Goal: Use online tool/utility: Utilize a website feature to perform a specific function

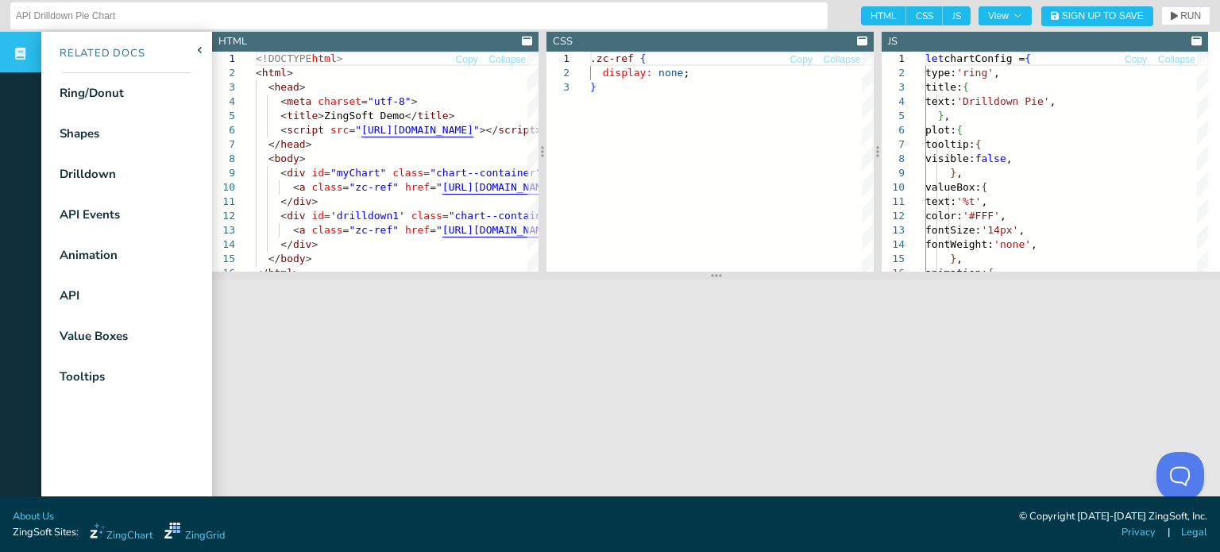
click at [1193, 43] on icon at bounding box center [1197, 41] width 10 height 9
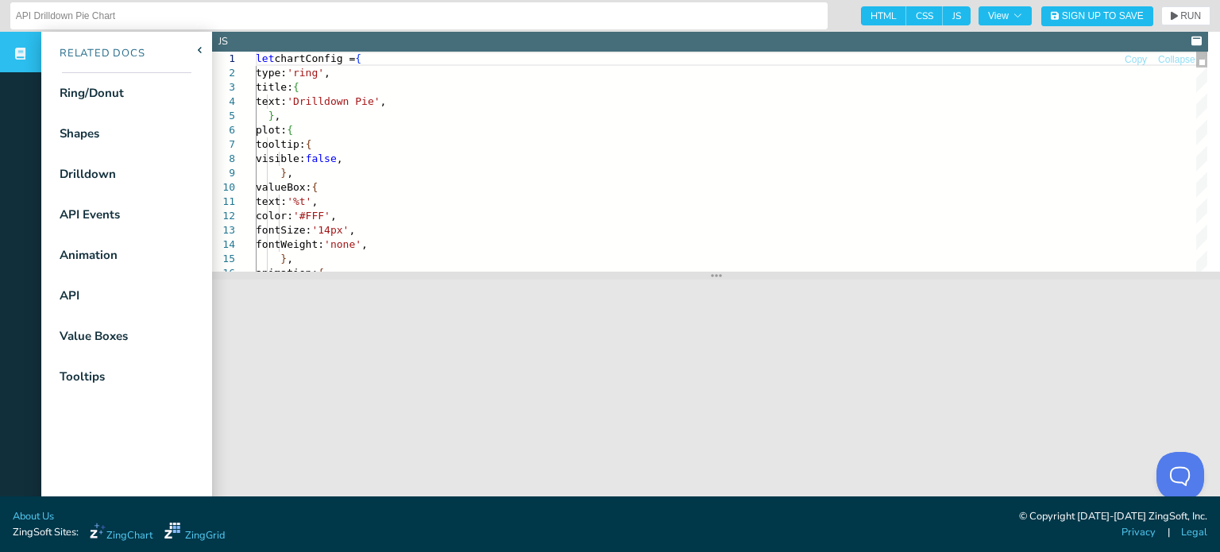
click at [1181, 17] on span "RUN" at bounding box center [1191, 16] width 21 height 10
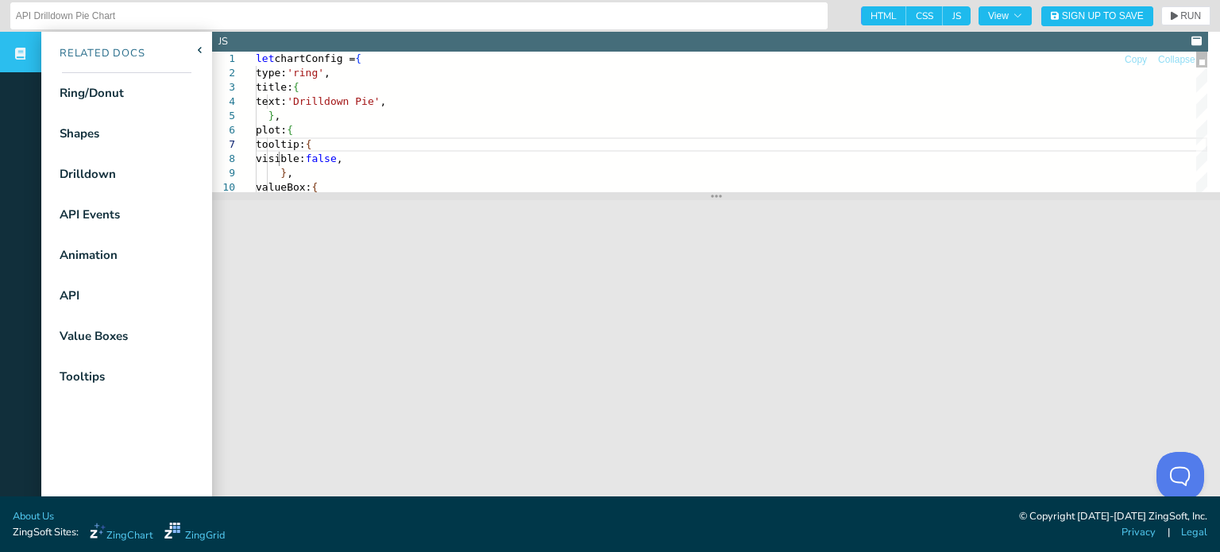
drag, startPoint x: 710, startPoint y: 277, endPoint x: 710, endPoint y: 197, distance: 80.3
click at [711, 197] on icon at bounding box center [716, 196] width 11 height 13
click at [1181, 14] on span "RUN" at bounding box center [1191, 16] width 21 height 10
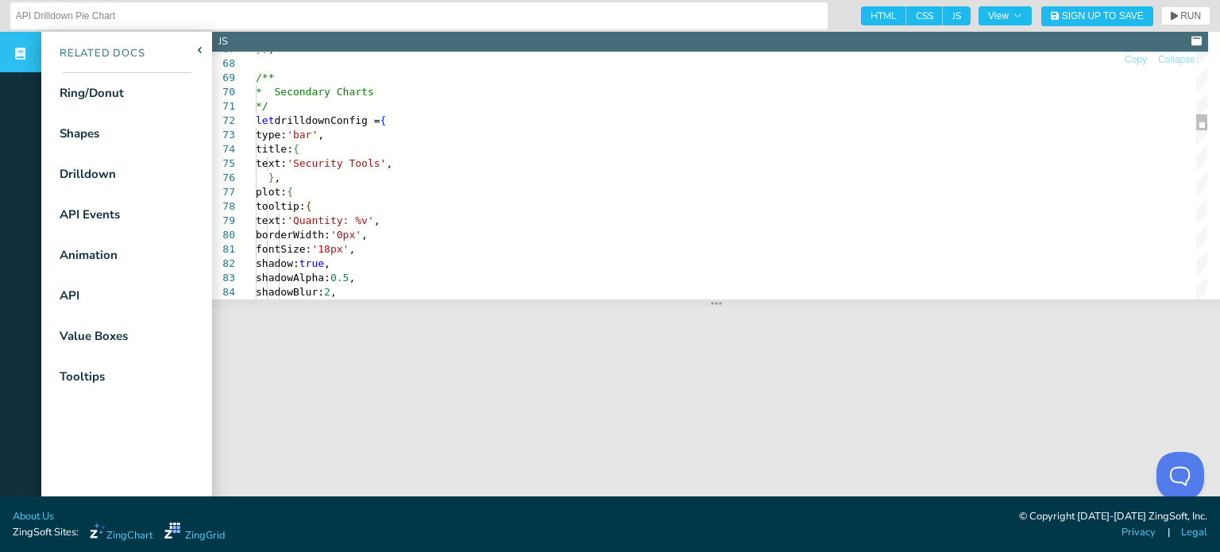
drag, startPoint x: 709, startPoint y: 199, endPoint x: 681, endPoint y: 307, distance: 110.8
click at [681, 307] on section at bounding box center [716, 304] width 1008 height 8
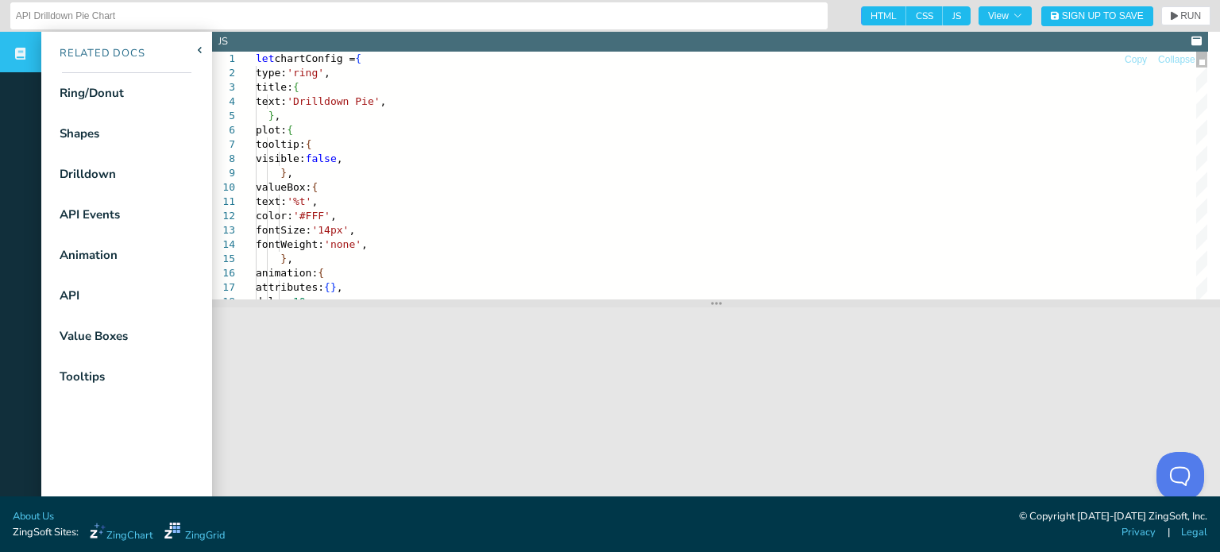
type textarea "let chartConfig = { type: 'ring', title: { text: 'Drilldown Pie', }, plot: { to…"
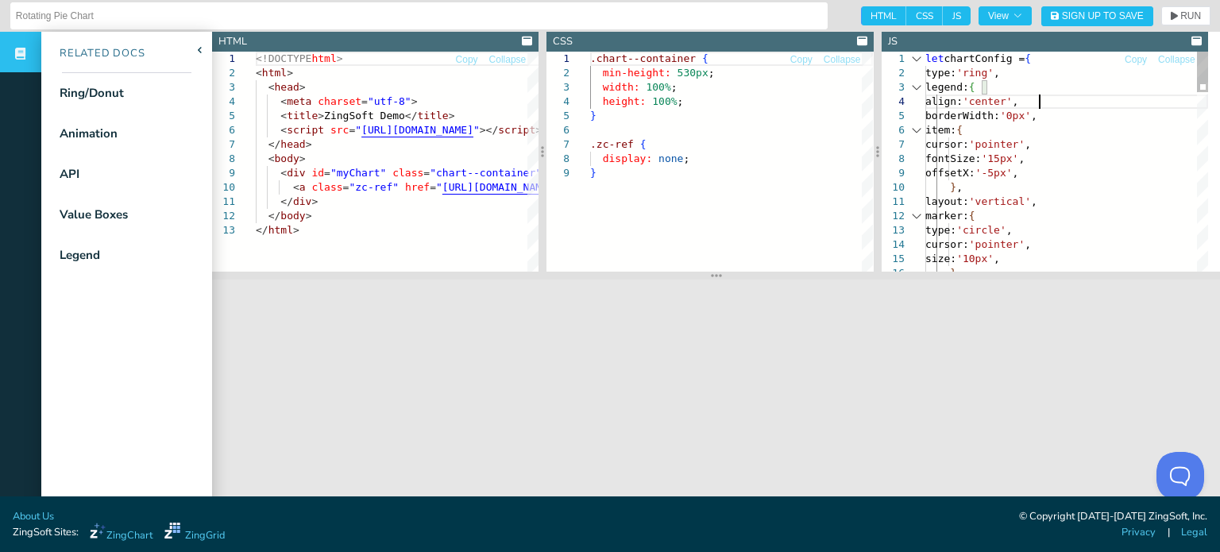
click at [916, 87] on div at bounding box center [917, 87] width 21 height 14
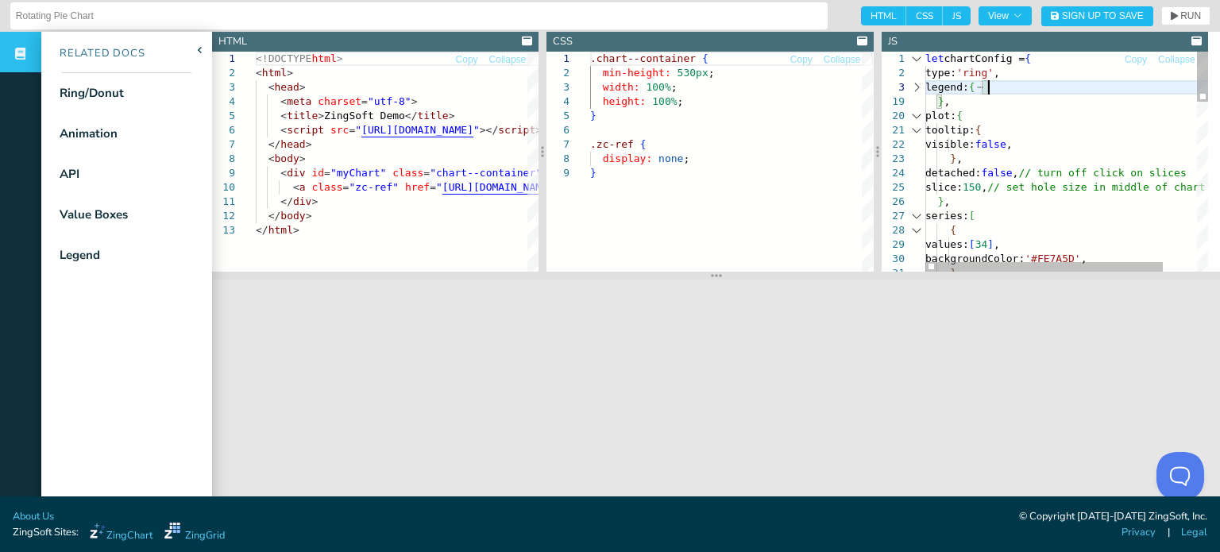
click at [915, 117] on div at bounding box center [917, 116] width 21 height 14
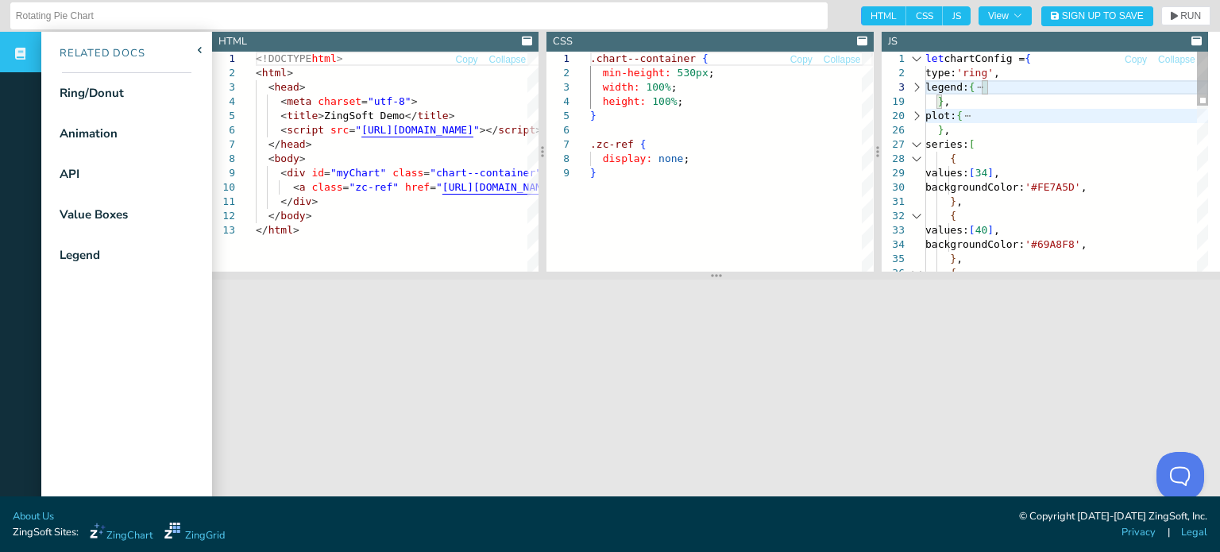
click at [917, 143] on div at bounding box center [917, 144] width 21 height 14
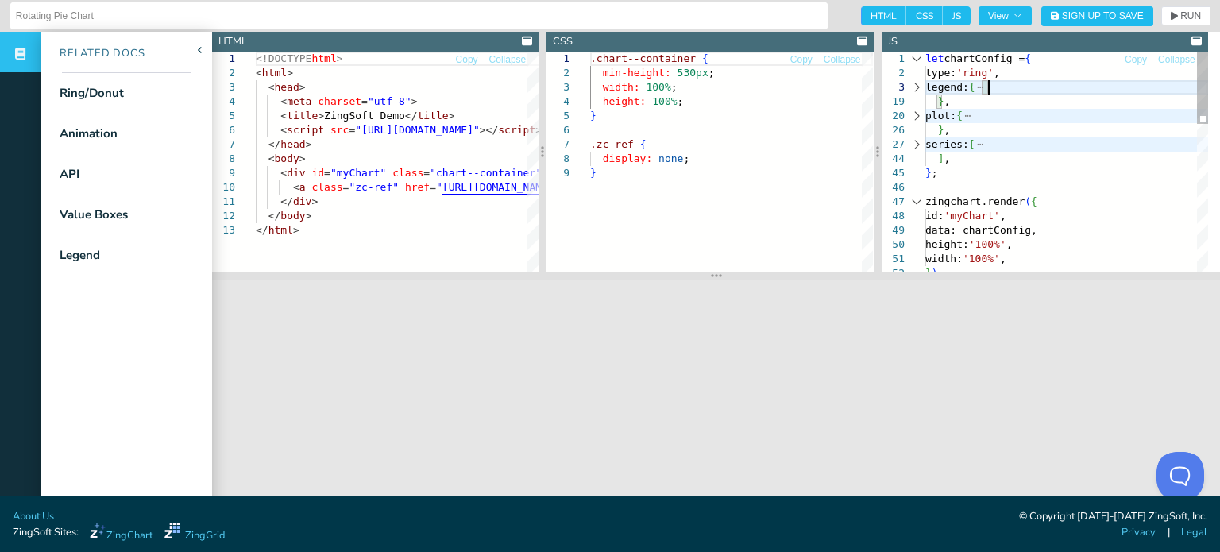
click at [916, 199] on div at bounding box center [917, 202] width 21 height 14
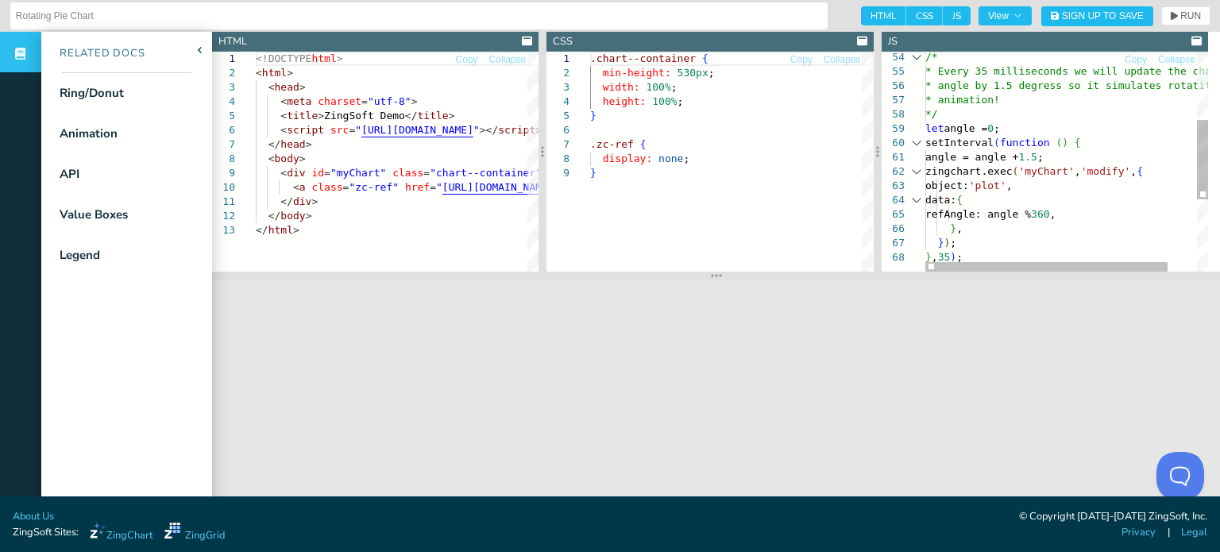
click at [915, 142] on div at bounding box center [917, 143] width 21 height 14
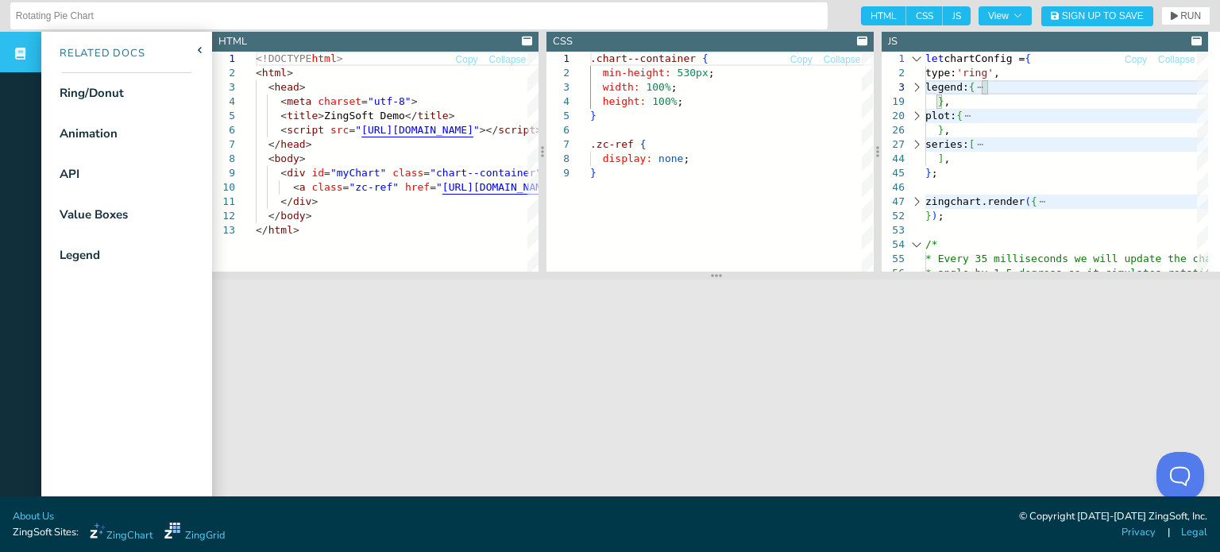
click at [1196, 43] on icon at bounding box center [1197, 41] width 10 height 9
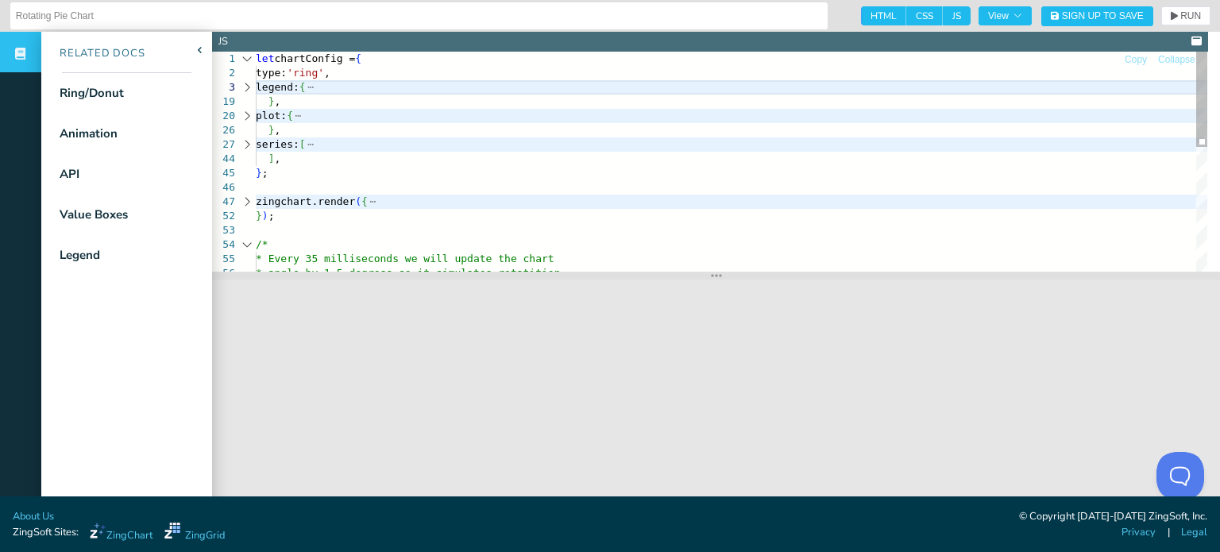
click at [246, 199] on div at bounding box center [247, 202] width 21 height 14
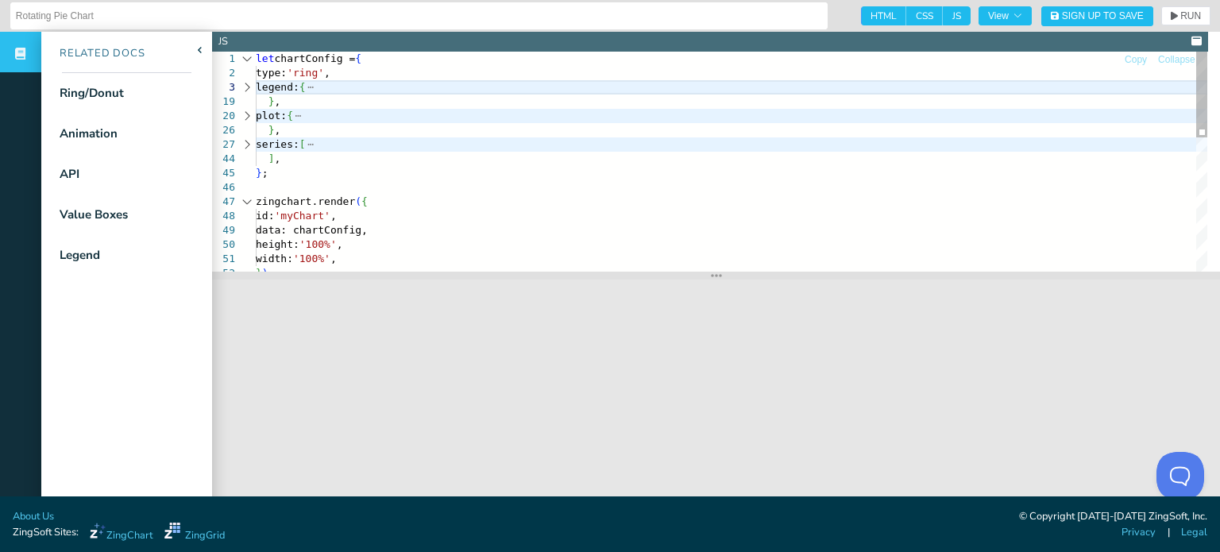
click at [242, 143] on div at bounding box center [247, 144] width 21 height 14
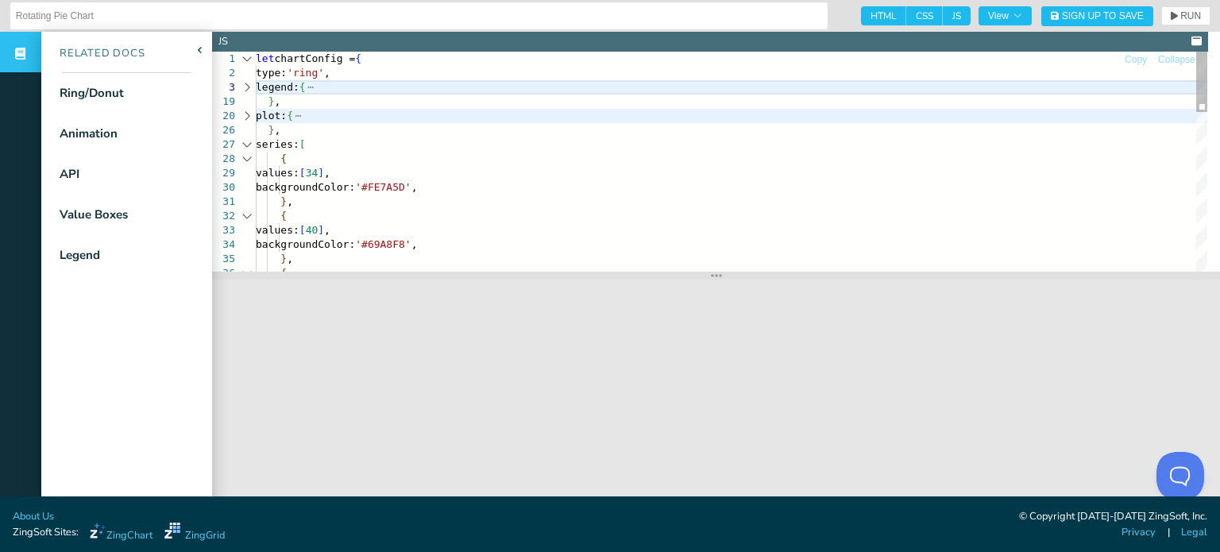
click at [248, 118] on div at bounding box center [247, 116] width 21 height 14
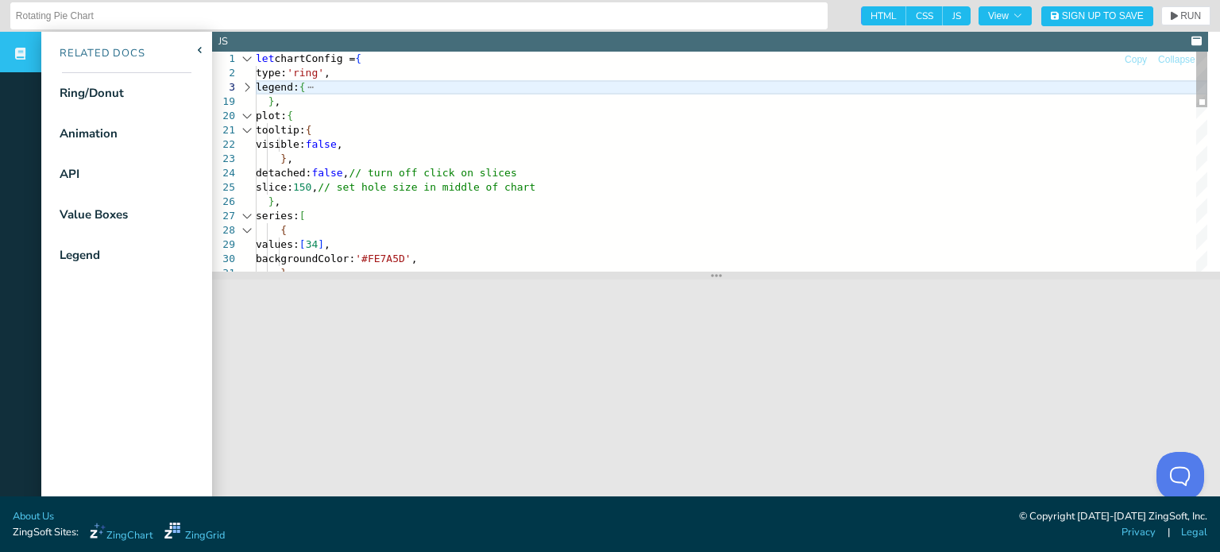
click at [245, 84] on div at bounding box center [247, 87] width 21 height 14
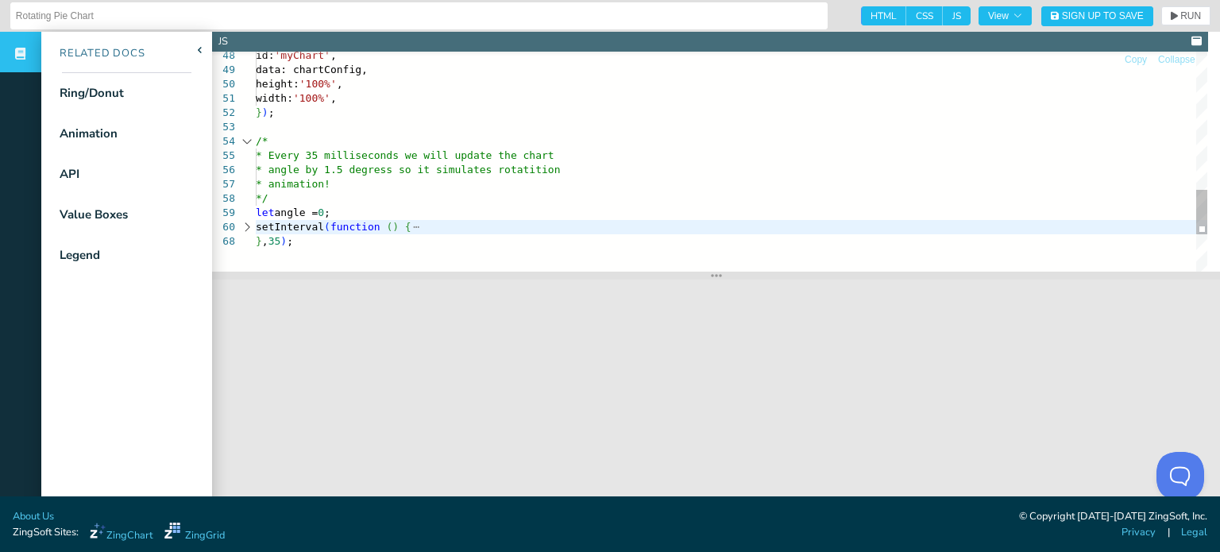
click at [249, 227] on div at bounding box center [247, 227] width 21 height 14
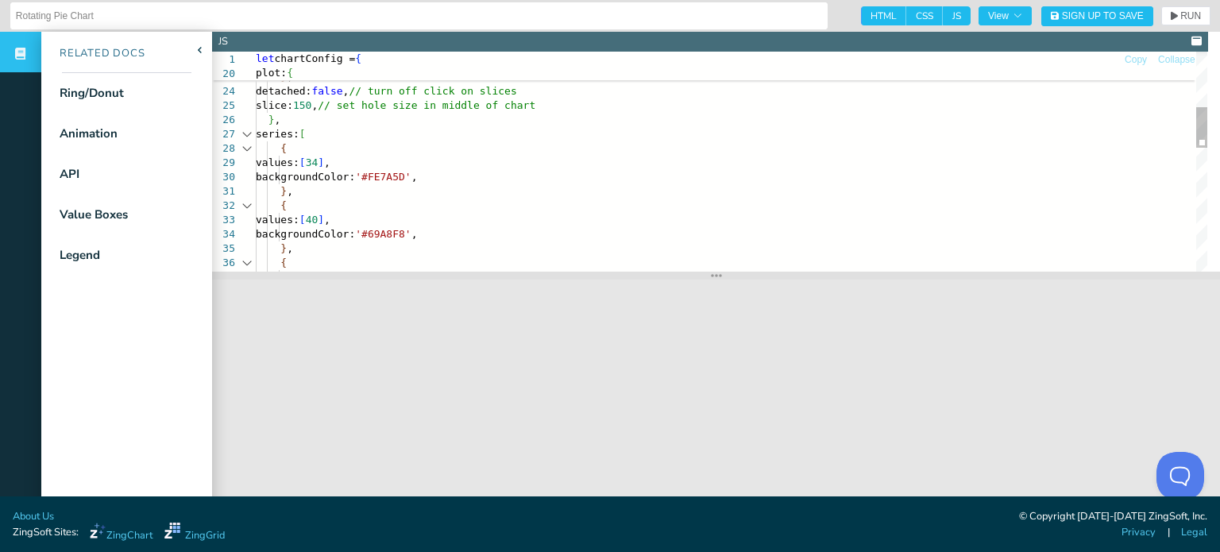
click at [411, 133] on div "} , { values: [ 50 ] , { values: [ 40 ] , backgroundColor: '#69A8F8' , backgrou…" at bounding box center [732, 344] width 952 height 1178
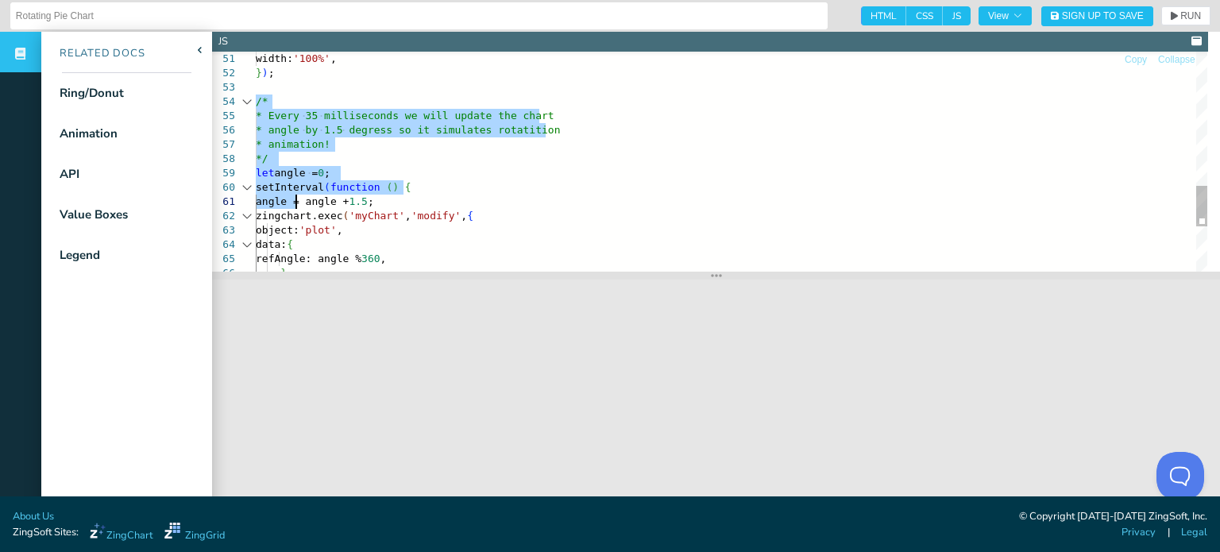
drag, startPoint x: 257, startPoint y: 101, endPoint x: 292, endPoint y: 196, distance: 101.6
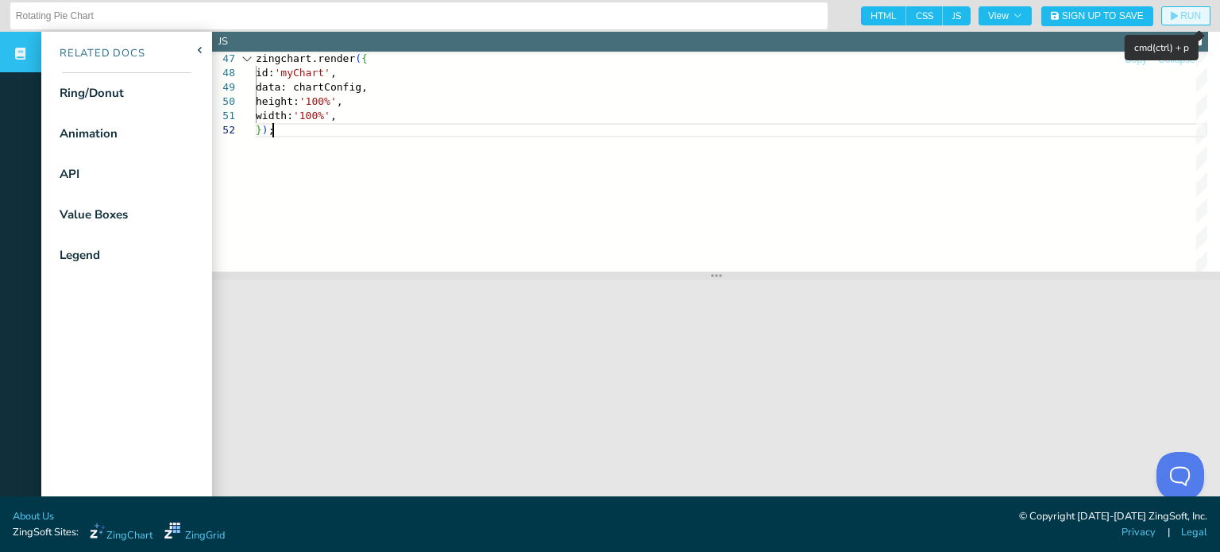
click at [1181, 17] on span "RUN" at bounding box center [1191, 16] width 21 height 10
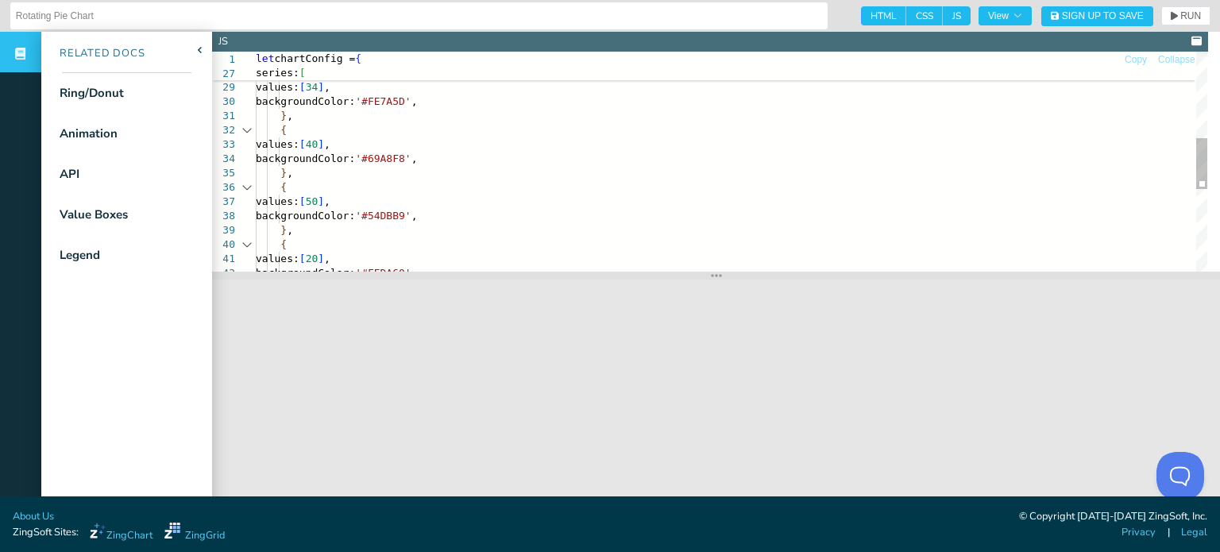
click at [454, 158] on div "{ values: [ 20 ] , backgroundColor: '#FEDA60' , backgroundColor: '#54DBB9' , } …" at bounding box center [732, 155] width 952 height 950
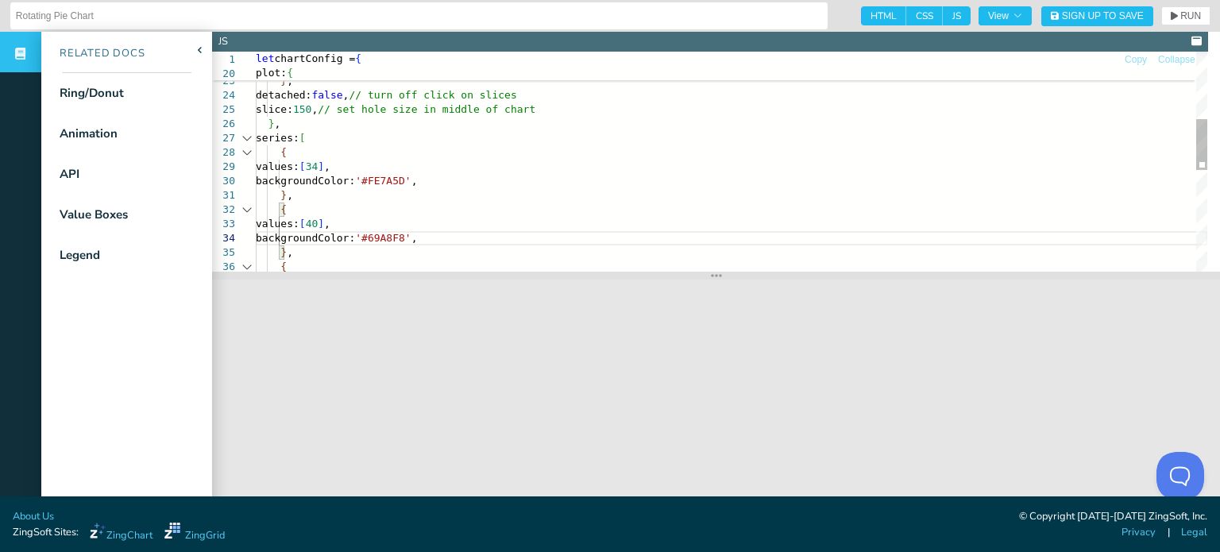
click at [490, 188] on div "} , { { values: [ 40 ] , backgroundColor: '#69A8F8' , values: [ 34 ] , backgrou…" at bounding box center [732, 234] width 952 height 950
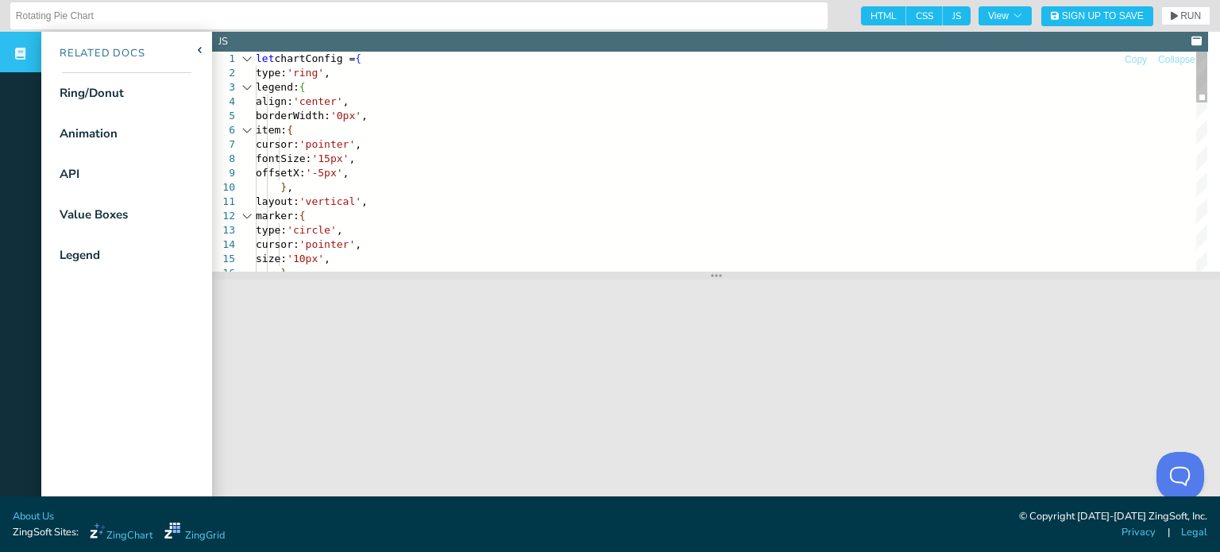
click at [389, 101] on div "size: '10px' , } , type: 'circle' , cursor: 'pointer' , cursor: 'pointer' , fon…" at bounding box center [732, 527] width 952 height 950
click at [414, 117] on div "size: '10px' , } , type: 'circle' , cursor: 'pointer' , cursor: 'pointer' , fon…" at bounding box center [732, 527] width 952 height 950
click at [366, 71] on div "size: '10px' , } , type: 'circle' , cursor: 'pointer' , cursor: 'pointer' , fon…" at bounding box center [732, 527] width 952 height 950
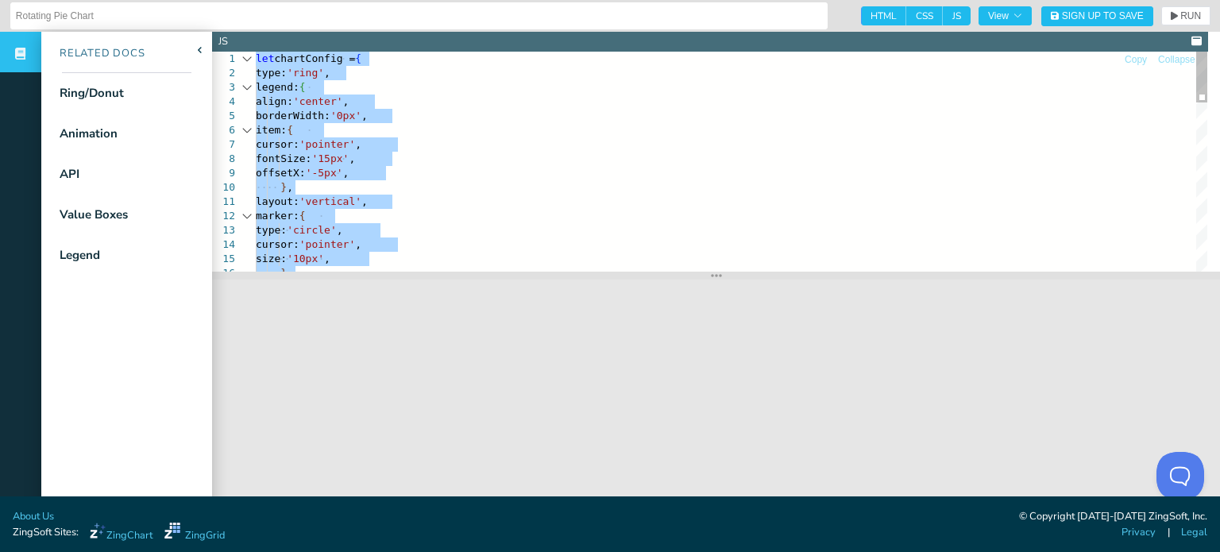
click at [460, 199] on div "size: '10px' , } , type: 'circle' , cursor: 'pointer' , cursor: 'pointer' , fon…" at bounding box center [732, 527] width 952 height 950
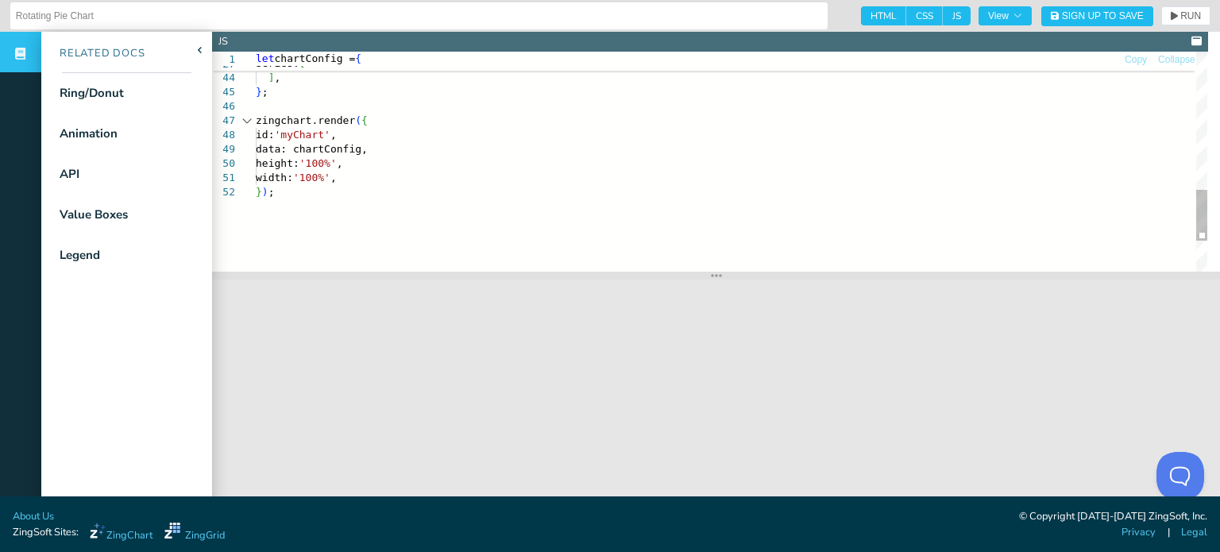
click at [1181, 17] on span "RUN" at bounding box center [1191, 16] width 21 height 10
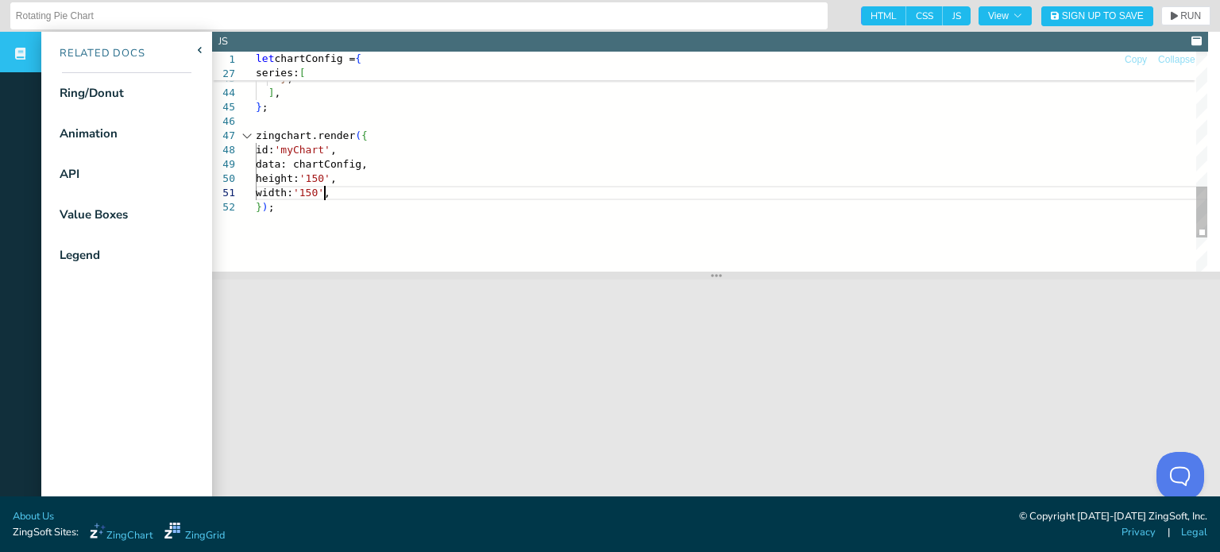
scroll to position [12, 68]
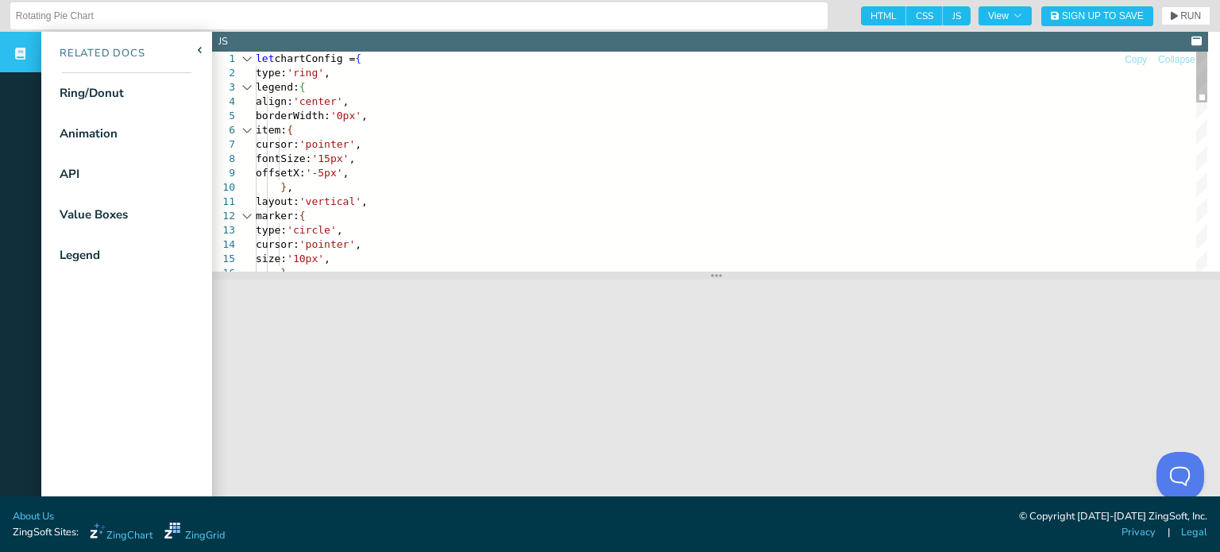
click at [353, 72] on div "} , type: 'circle' , cursor: 'pointer' , size: '10px' , layout: 'vertical' , ma…" at bounding box center [732, 527] width 952 height 950
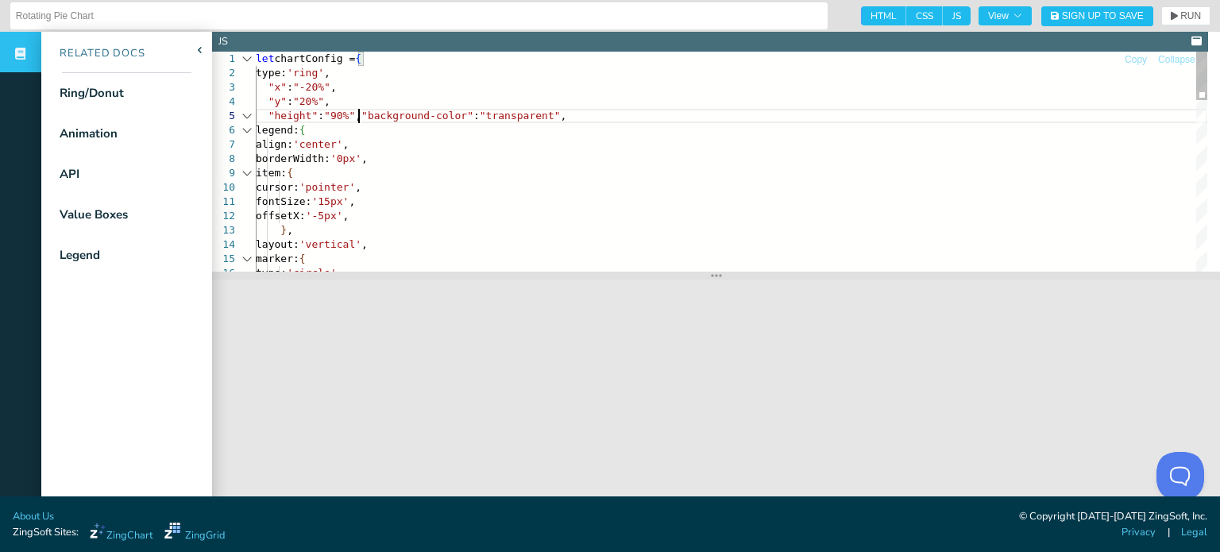
scroll to position [72, 10]
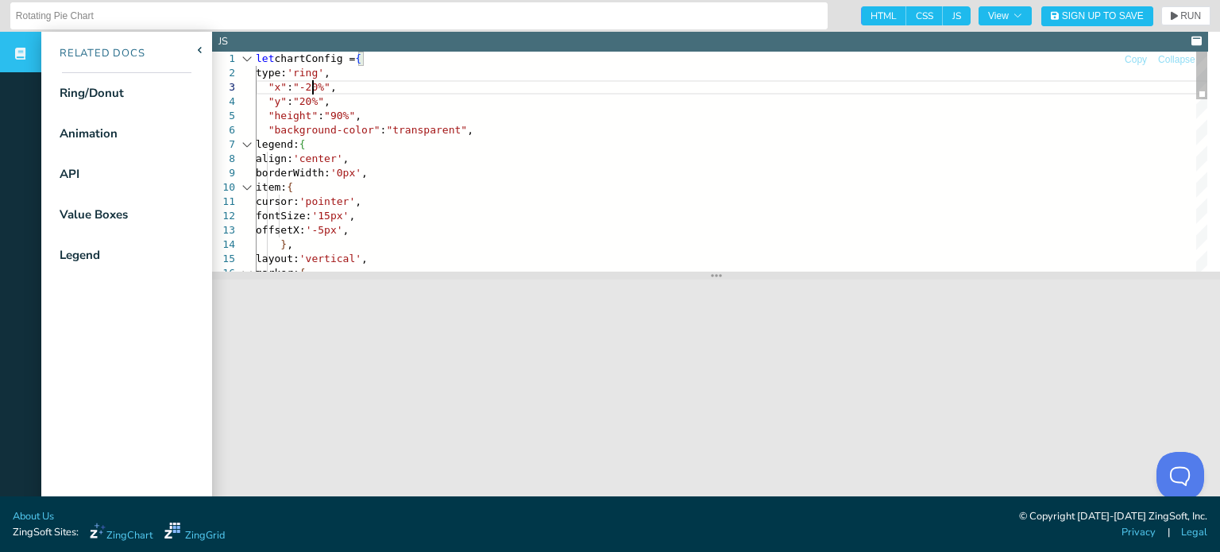
click at [311, 86] on div "layout: 'vertical' , marker: { fontSize: '15px' , offsetX: '-5px' , } , borderW…" at bounding box center [732, 555] width 952 height 1007
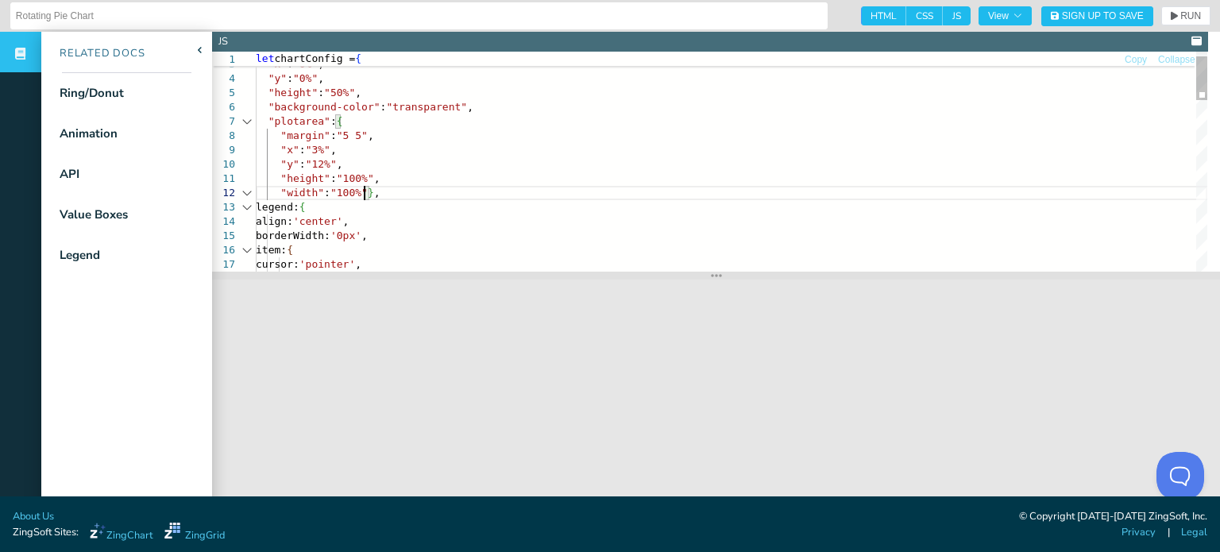
scroll to position [29, 22]
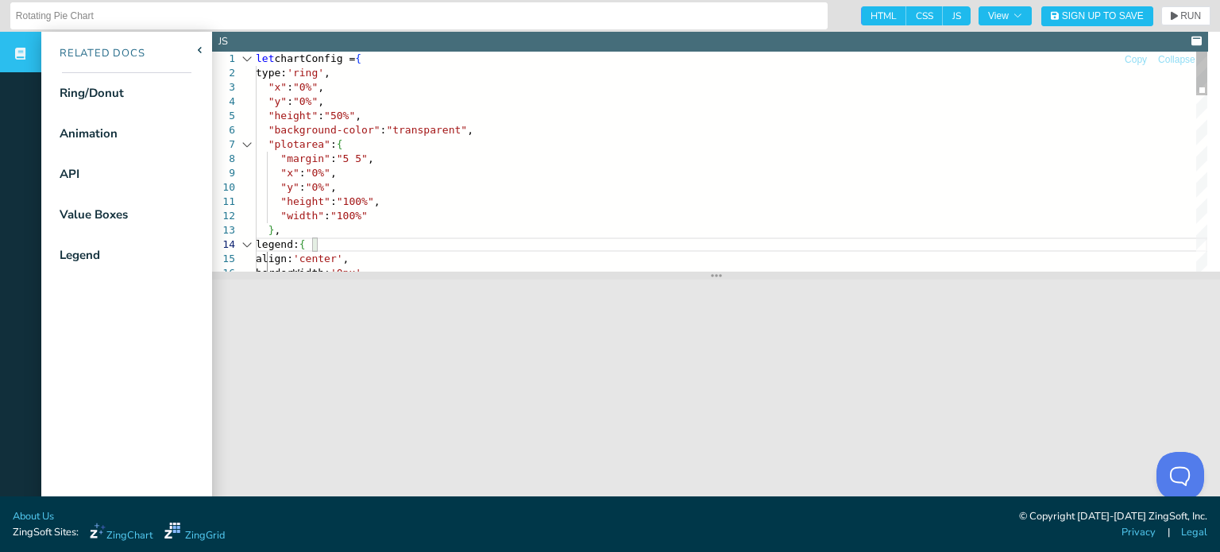
click at [1181, 17] on span "RUN" at bounding box center [1191, 16] width 21 height 10
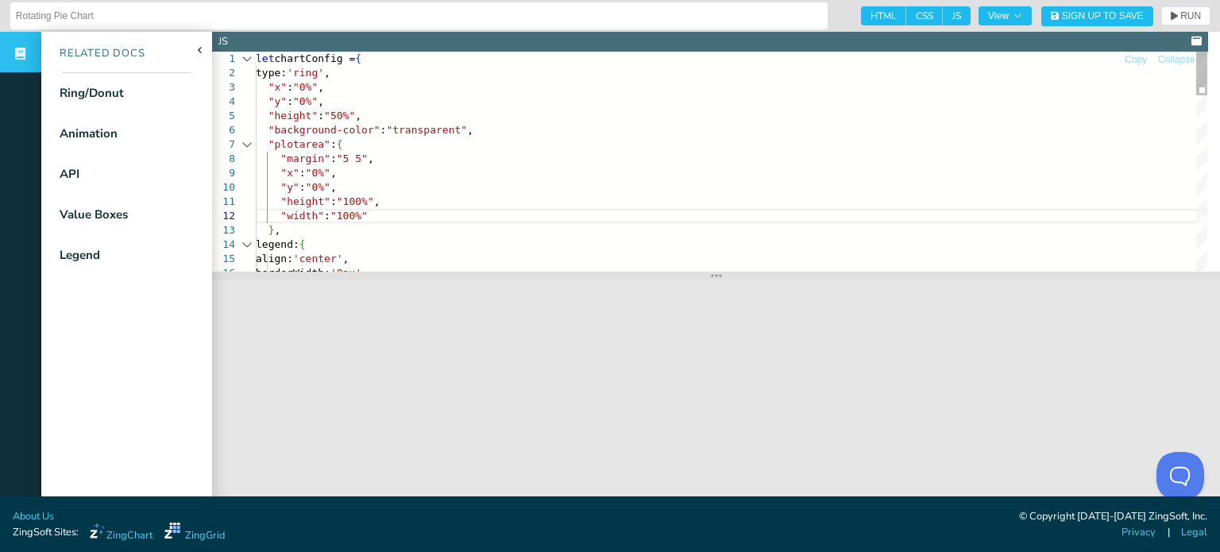
scroll to position [129, 106]
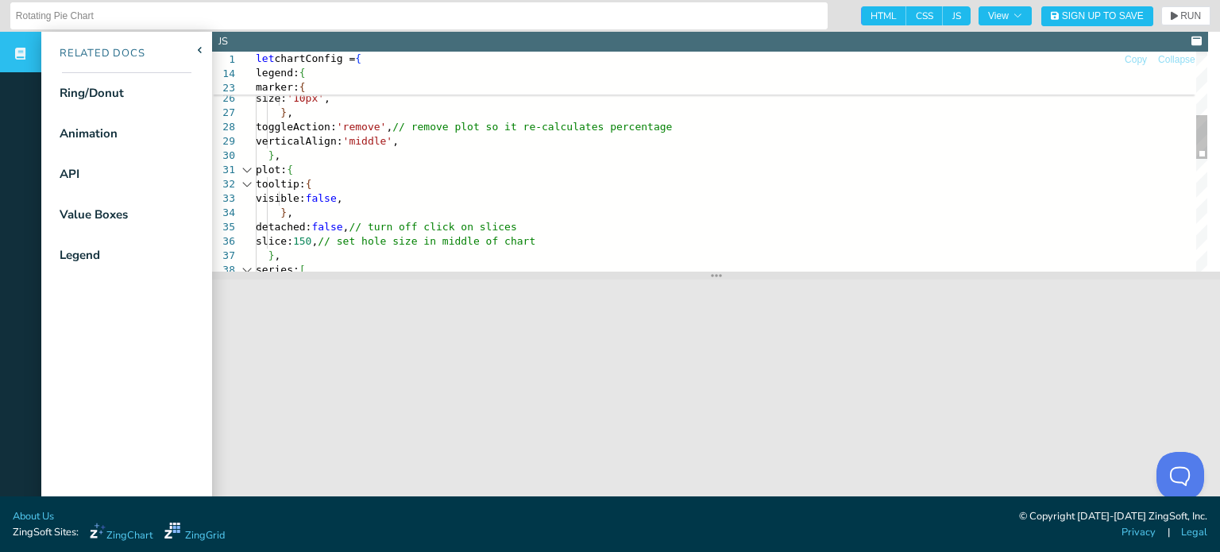
click at [396, 192] on div "marker: { type: 'circle' , cursor: 'pointer' , size: '10px' , } , toggleAction:…" at bounding box center [732, 287] width 952 height 1107
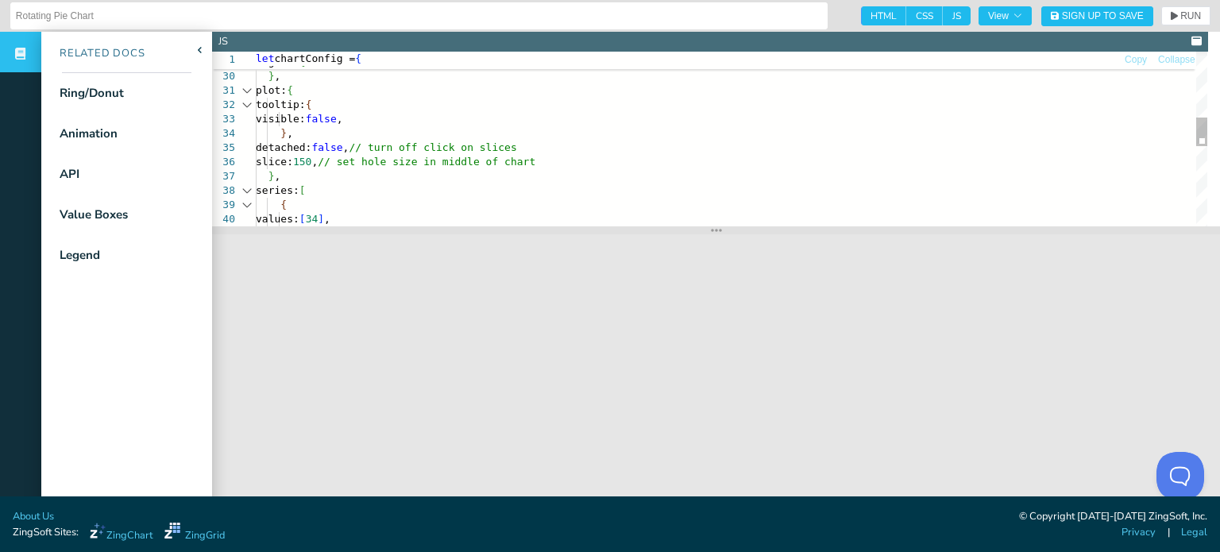
drag, startPoint x: 865, startPoint y: 279, endPoint x: 864, endPoint y: 225, distance: 54.0
click at [864, 226] on section at bounding box center [716, 230] width 1008 height 8
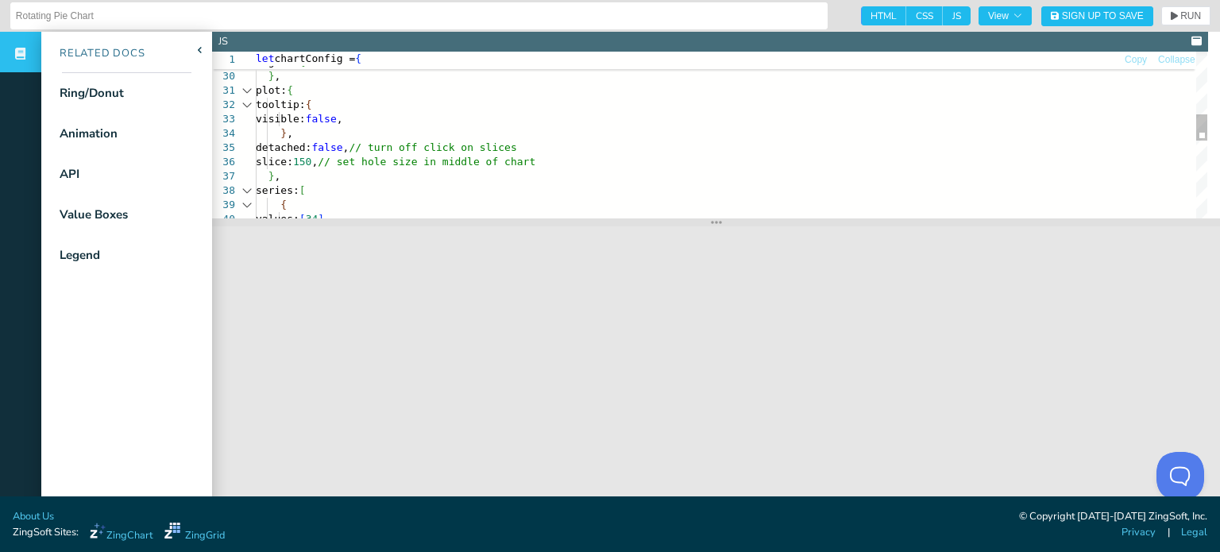
click at [489, 142] on div "{ values: [ 34 ] , } , series: [ } , detached: false , // turn off click on sli…" at bounding box center [732, 181] width 952 height 1054
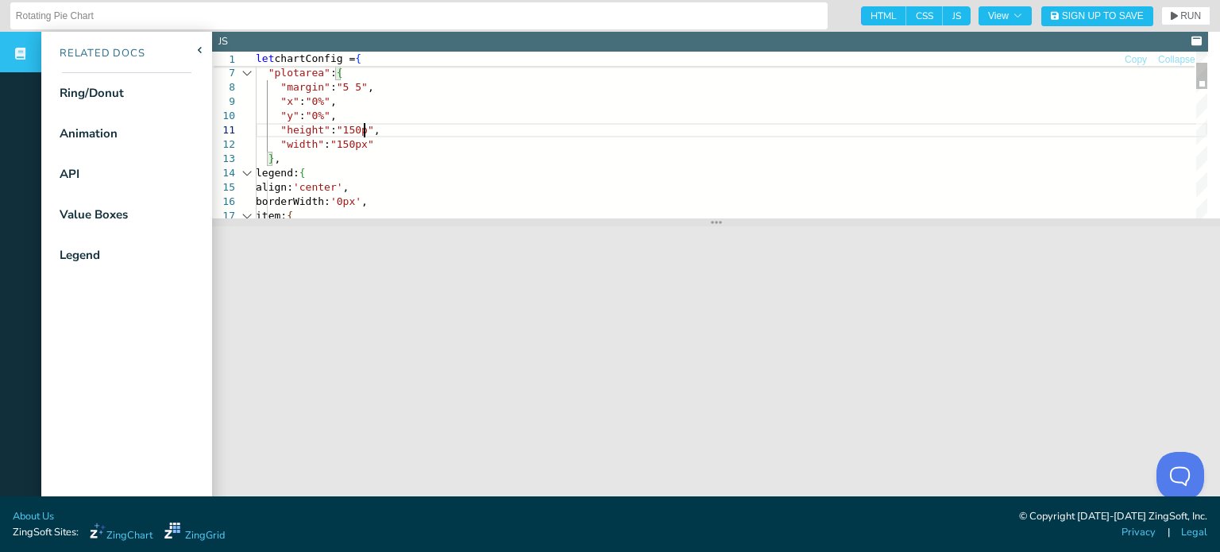
scroll to position [12, 113]
click at [313, 99] on div ""width" : "150px" "x" : "0%" , "y" : "0%" , "height" : "150px" , "background-co…" at bounding box center [732, 507] width 952 height 1054
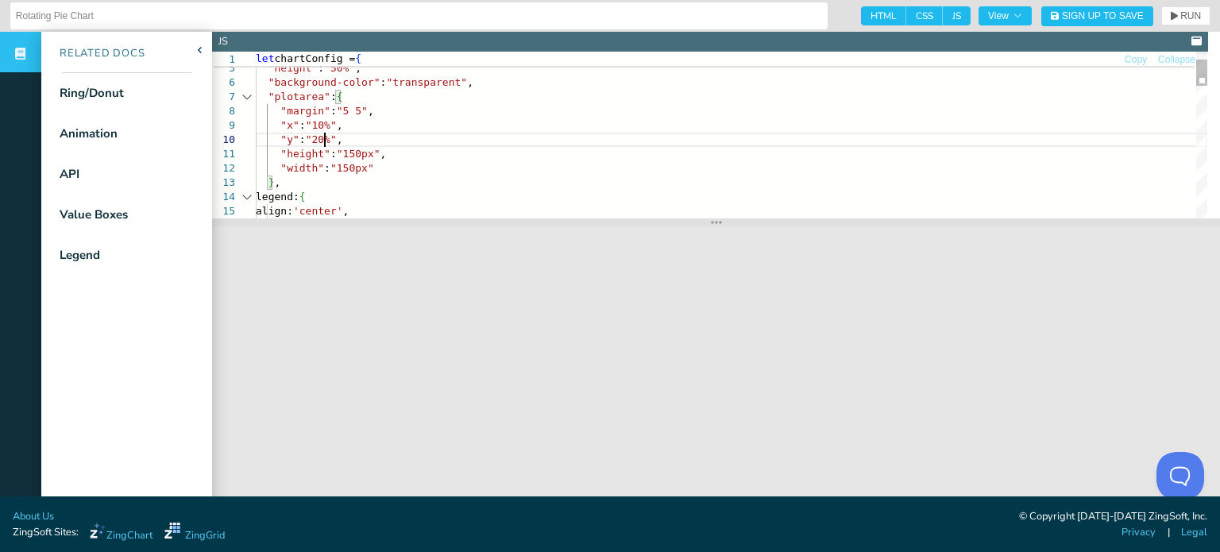
scroll to position [129, 68]
click at [408, 172] on div ""width" : "150px" "x" : "10%" , "y" : "20%" , "height" : "150px" , "background-…" at bounding box center [732, 531] width 952 height 1054
click at [426, 144] on div ""width" : "150px" "x" : "10%" , "y" : "20%" , "height" : "150px" , "background-…" at bounding box center [732, 531] width 952 height 1054
click at [473, 168] on div ""width" : "150px" "x" : "10%" , "y" : "20%" , "height" : "150px" , "background-…" at bounding box center [732, 531] width 952 height 1054
click at [438, 149] on div ""width" : "150px" "x" : "10%" , "y" : "20%" , "height" : "150px" , "background-…" at bounding box center [732, 531] width 952 height 1054
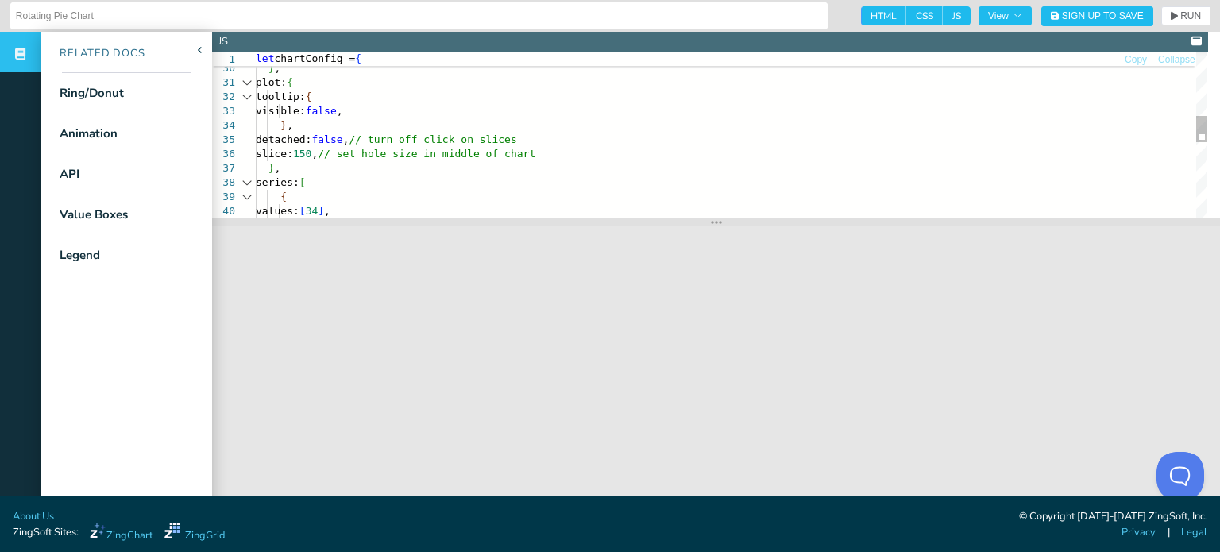
click at [328, 153] on div "verticalAlign: 'middle' , } , plot: { tooltip: { visible: false , } , detached:…" at bounding box center [732, 173] width 952 height 1054
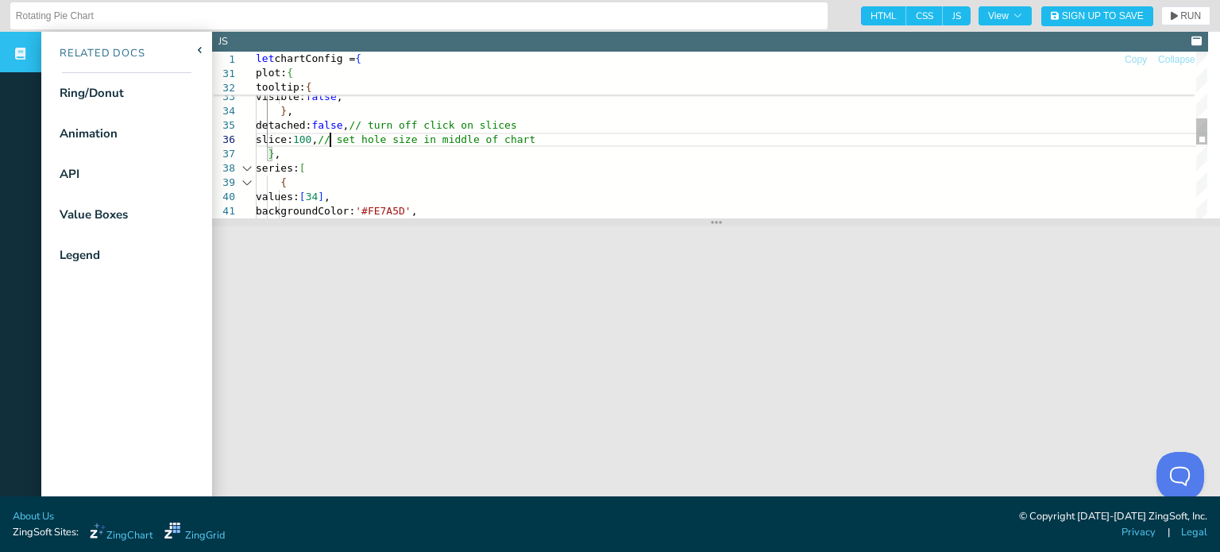
scroll to position [83, 73]
click at [578, 135] on div "} , plot: { tooltip: { visible: false , } , detached: false , // turn off click…" at bounding box center [732, 159] width 952 height 1054
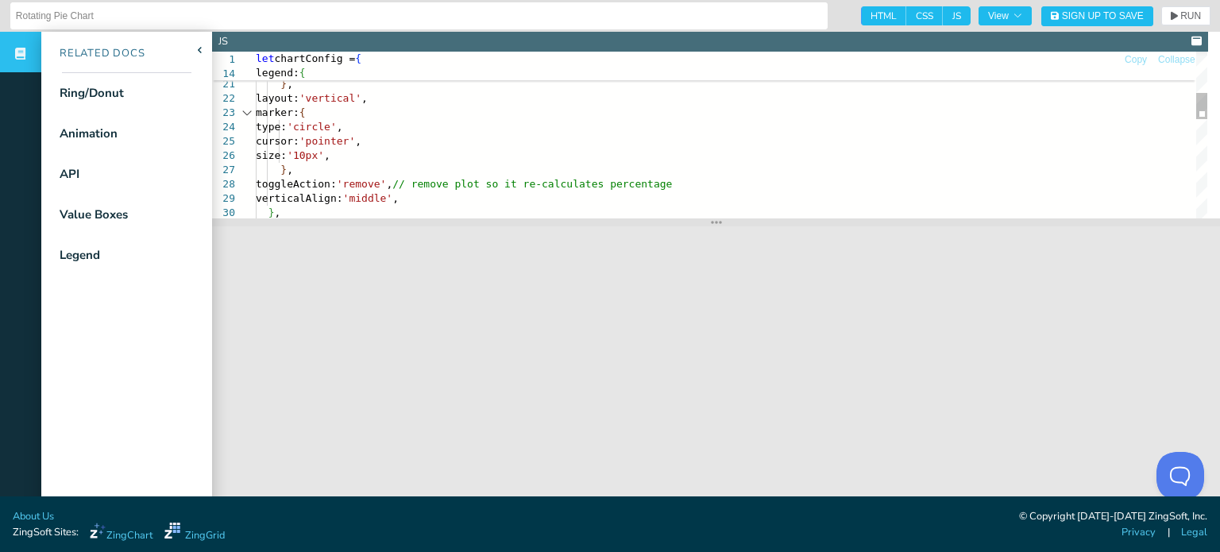
click at [336, 153] on div "} , } , toggleAction: 'remove' , // remove plot so it re-calculates percentage …" at bounding box center [732, 318] width 952 height 1054
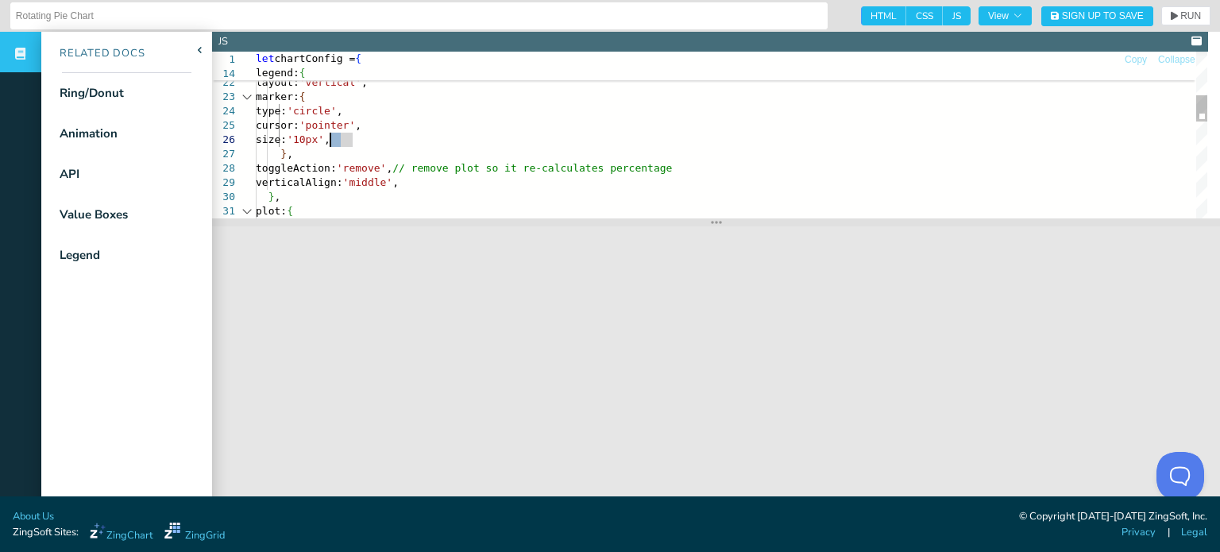
scroll to position [83, 78]
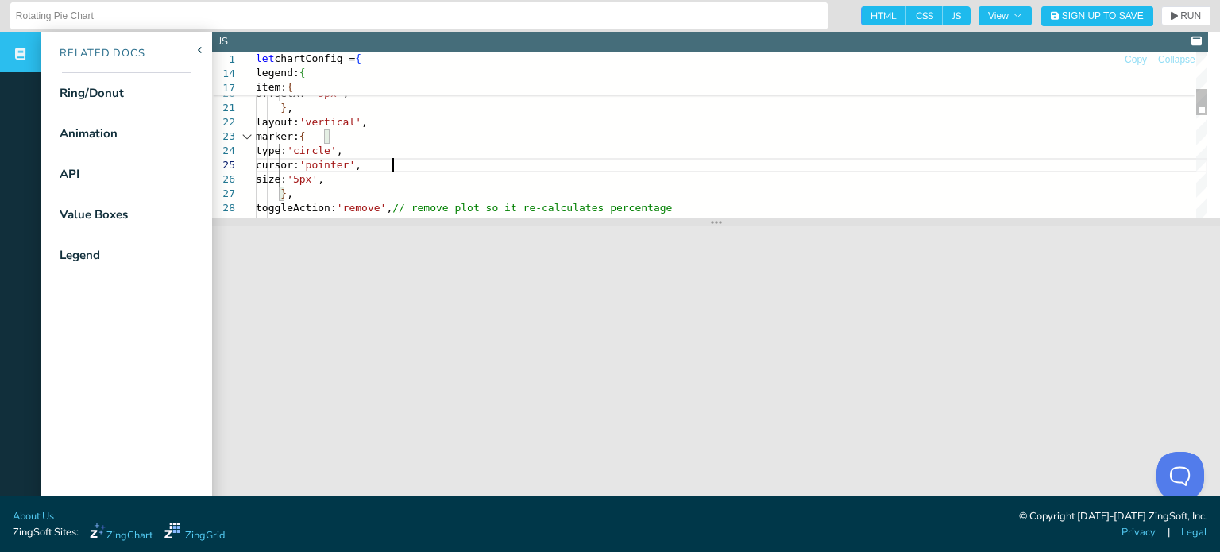
click at [404, 164] on div "} , toggleAction: 'remove' , // remove plot so it re-calculates percentage vert…" at bounding box center [732, 342] width 952 height 1054
click at [412, 160] on div "item: { cursor: 'pointer' , fontSize: '15px' , offsetX: '-5px' , } , layout: 'v…" at bounding box center [732, 340] width 952 height 1054
click at [428, 164] on div "item: { cursor: 'pointer' , fontSize: '15px' , offsetX: '-5px' , } , layout: 'v…" at bounding box center [732, 340] width 952 height 1054
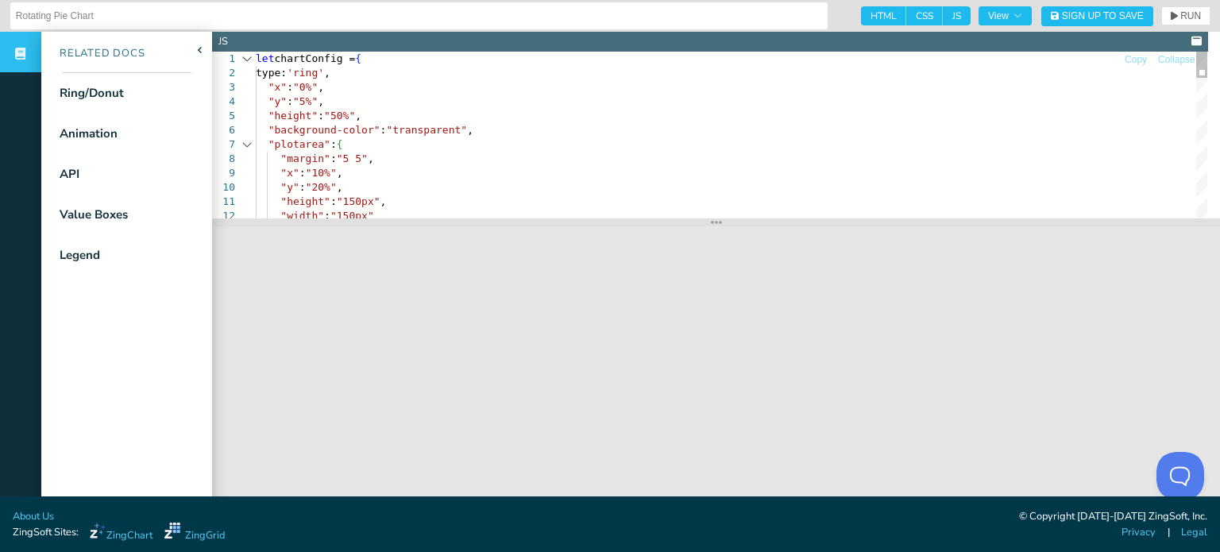
type textarea "let chartConfig = { type: 'ring', "x": "0%", "y": "5%", "height": "50%", "backg…"
